Goal: Information Seeking & Learning: Compare options

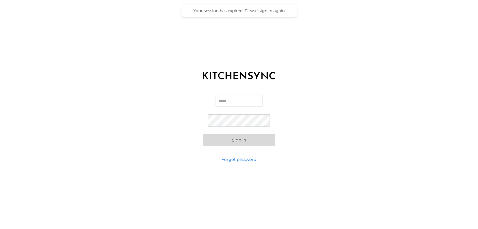
type input "**********"
click at [237, 139] on button "Sign in" at bounding box center [239, 140] width 72 height 12
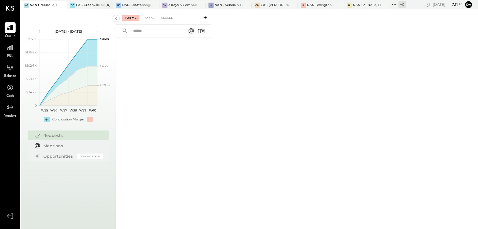
click at [86, 7] on div "CG C&C Greenville Main, LLC" at bounding box center [86, 5] width 38 height 5
click at [12, 51] on icon at bounding box center [10, 48] width 8 height 8
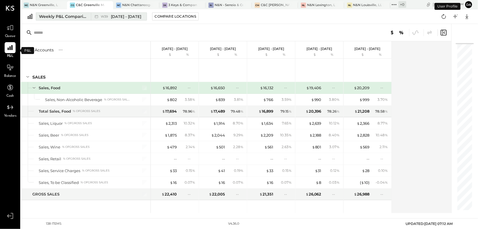
click at [55, 17] on div "Weekly P&L Comparison" at bounding box center [63, 17] width 49 height 6
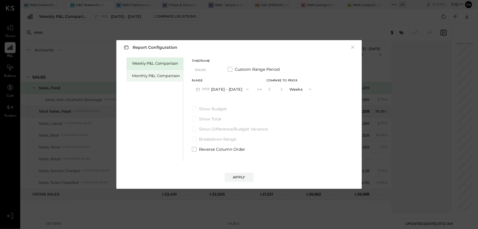
click at [149, 79] on div "Monthly P&L Comparison" at bounding box center [155, 76] width 57 height 12
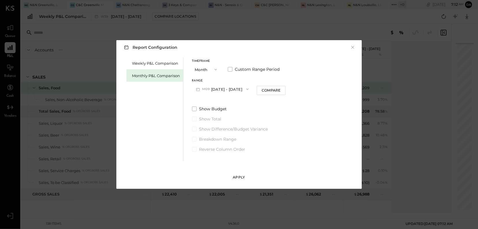
click at [238, 177] on div "Apply" at bounding box center [239, 177] width 12 height 5
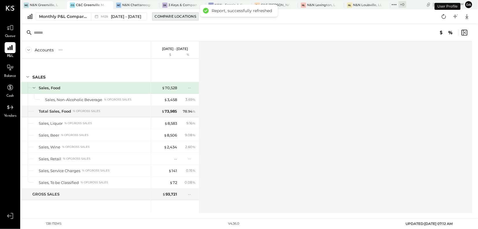
click at [162, 17] on div "Compare Locations" at bounding box center [175, 16] width 41 height 5
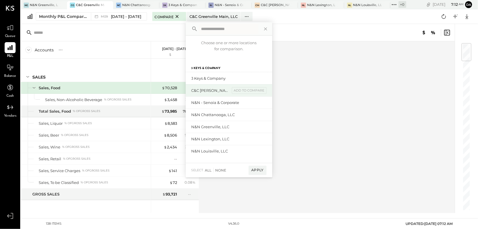
click at [206, 91] on div "C&C [PERSON_NAME] LLC" at bounding box center [211, 90] width 39 height 5
click at [240, 92] on div "add to compare" at bounding box center [249, 90] width 35 height 7
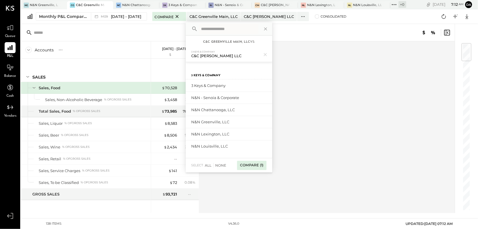
click at [249, 166] on div "Compare (1)" at bounding box center [251, 165] width 29 height 9
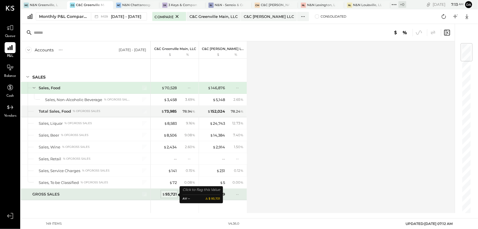
click at [169, 196] on div "$ 93,721" at bounding box center [169, 194] width 15 height 5
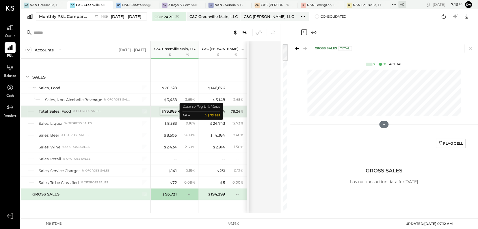
click at [163, 113] on span "$" at bounding box center [162, 111] width 3 height 5
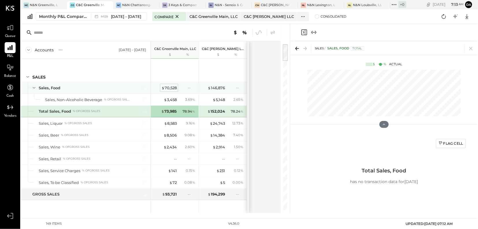
click at [173, 86] on div "$ 70,528" at bounding box center [169, 87] width 15 height 5
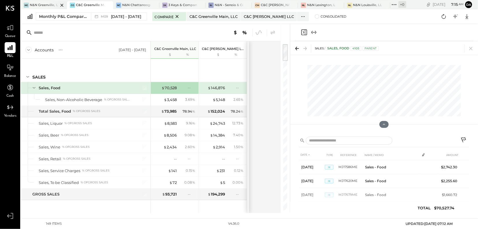
click at [39, 6] on div "N&N Greenville, LLC" at bounding box center [44, 5] width 29 height 5
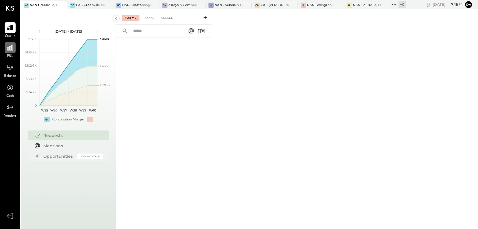
click at [11, 49] on icon at bounding box center [10, 48] width 6 height 6
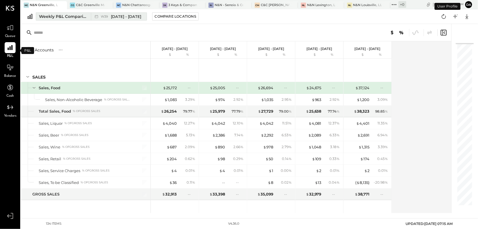
click at [65, 16] on div "Weekly P&L Comparison" at bounding box center [63, 17] width 49 height 6
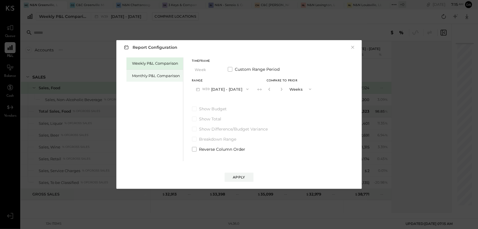
click at [142, 77] on div "Monthly P&L Comparison" at bounding box center [156, 75] width 48 height 5
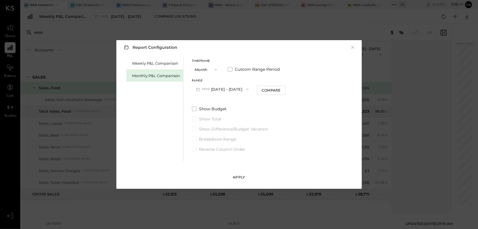
click at [238, 177] on div "Apply" at bounding box center [239, 177] width 12 height 5
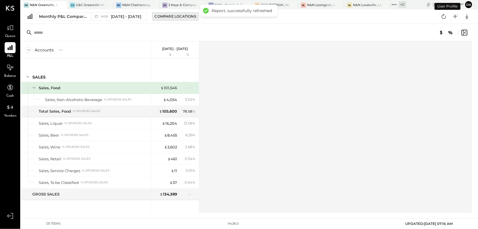
click at [171, 16] on div "Compare Locations" at bounding box center [175, 16] width 41 height 5
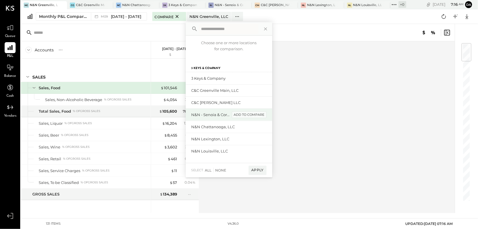
click at [252, 115] on div "add to compare" at bounding box center [249, 115] width 35 height 7
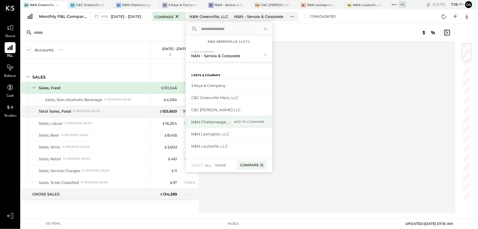
click at [253, 123] on div "add to compare" at bounding box center [249, 122] width 35 height 7
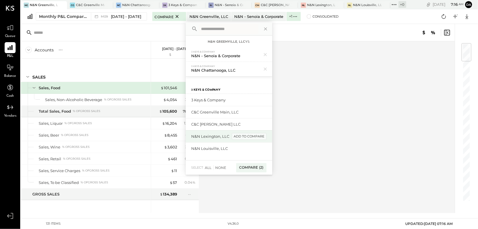
click at [249, 136] on div "add to compare" at bounding box center [249, 136] width 35 height 7
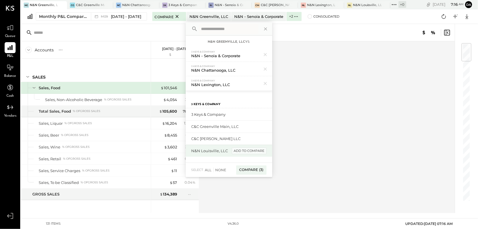
click at [247, 150] on div "add to compare" at bounding box center [249, 151] width 35 height 7
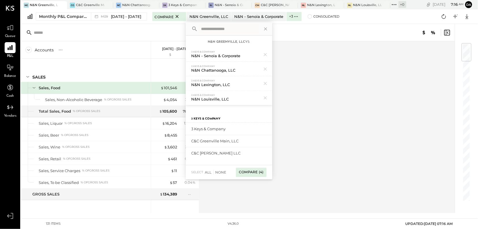
click at [245, 173] on div "Compare (4)" at bounding box center [251, 172] width 30 height 9
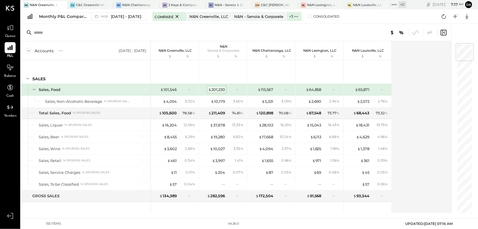
click at [213, 90] on div "$ 201,230" at bounding box center [216, 89] width 17 height 5
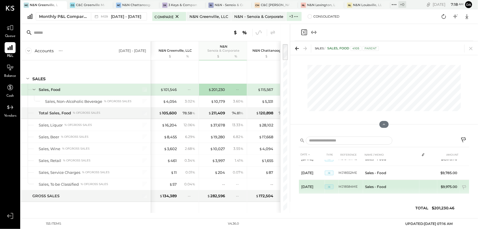
scroll to position [343, 0]
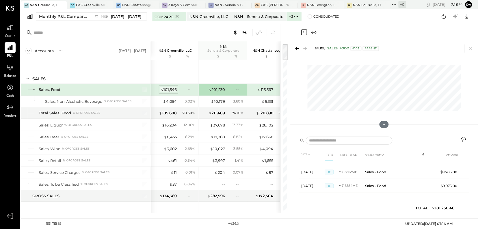
click at [167, 90] on div "$ 101,546" at bounding box center [168, 89] width 16 height 5
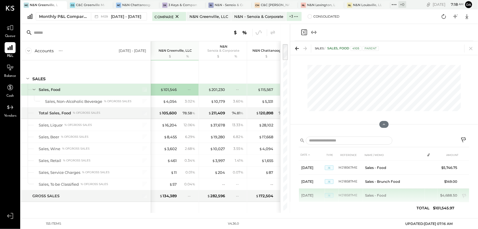
scroll to position [496, 0]
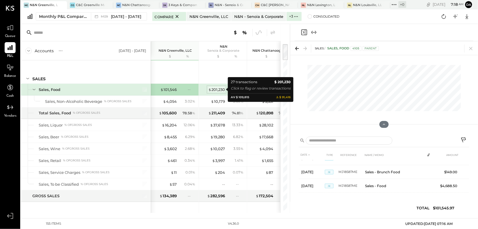
click at [214, 90] on div "$ 201,230" at bounding box center [216, 89] width 17 height 5
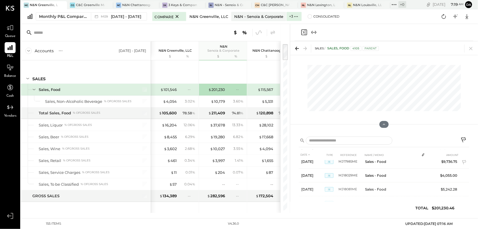
scroll to position [158, 0]
